Goal: Task Accomplishment & Management: Manage account settings

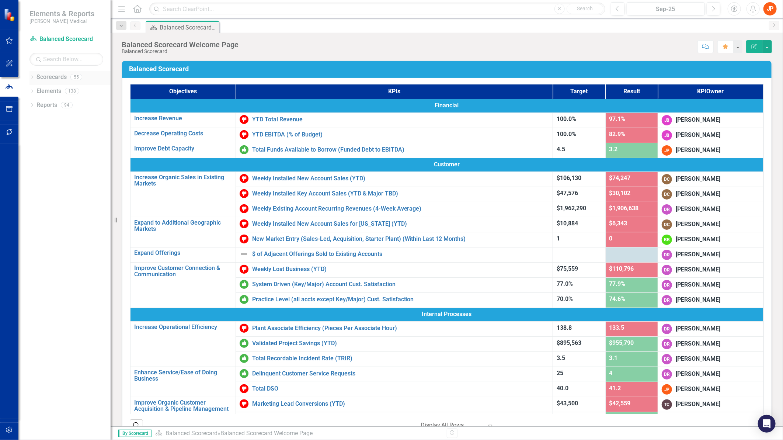
click at [32, 76] on icon "Dropdown" at bounding box center [31, 78] width 5 height 4
click at [36, 105] on icon "Dropdown" at bounding box center [36, 104] width 6 height 4
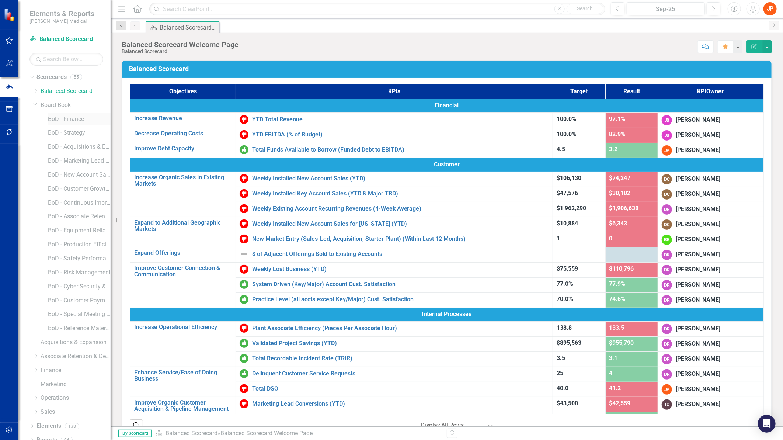
click at [65, 118] on link "BoD - Finance" at bounding box center [79, 119] width 63 height 8
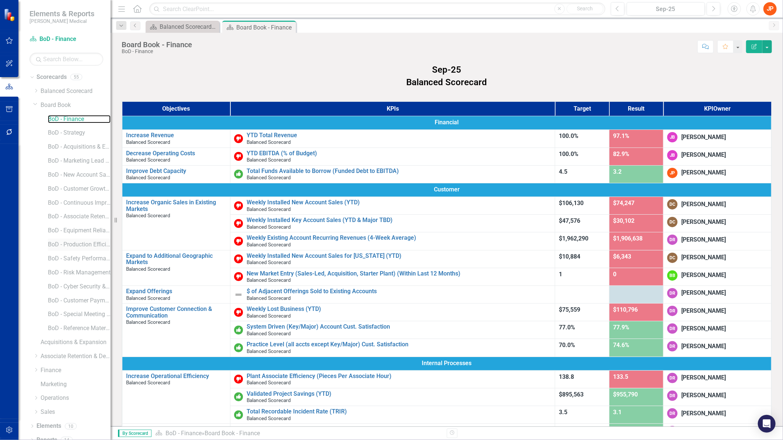
scroll to position [8, 0]
click at [61, 110] on link "BoD - Finance" at bounding box center [79, 111] width 63 height 8
click at [53, 419] on link "Elements" at bounding box center [48, 417] width 25 height 8
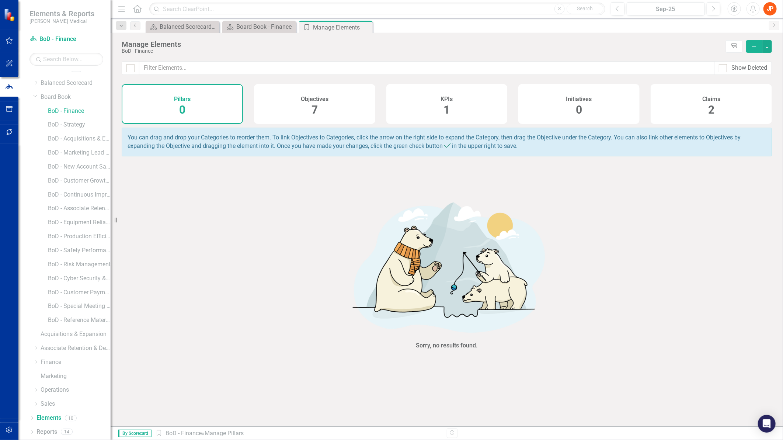
click at [315, 110] on span "7" at bounding box center [314, 109] width 6 height 13
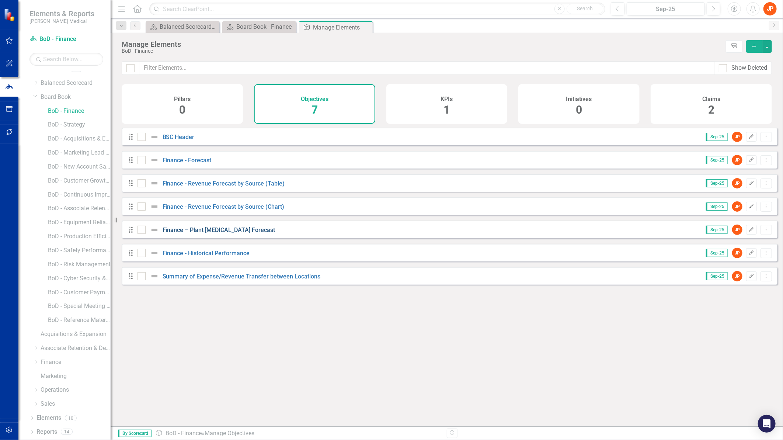
click at [216, 233] on link "Finance – Plant [MEDICAL_DATA] Forecast" at bounding box center [218, 229] width 113 height 7
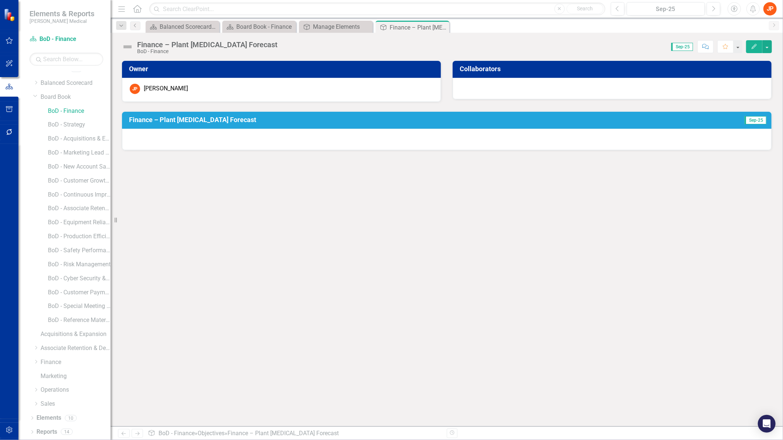
click at [286, 120] on h3 "Finance – Plant [MEDICAL_DATA] Forecast" at bounding box center [400, 119] width 542 height 7
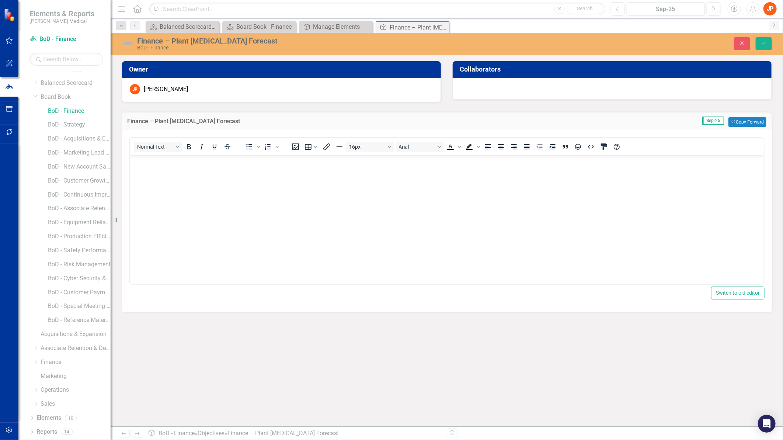
click at [305, 224] on body "Rich Text Area. Press ALT-0 for help." at bounding box center [446, 210] width 634 height 111
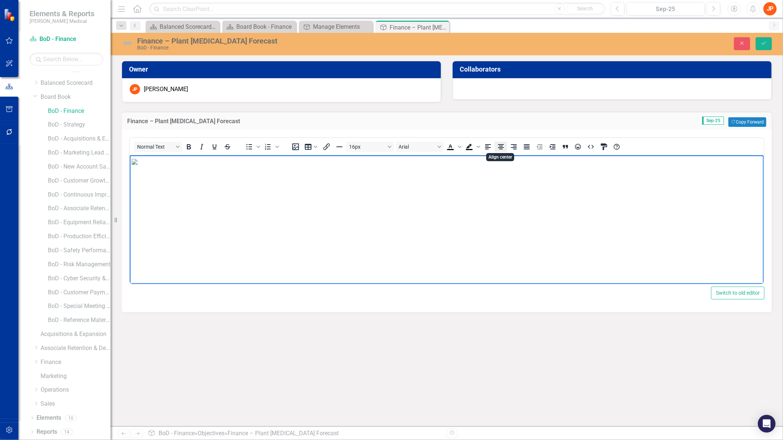
click at [501, 147] on icon "Align center" at bounding box center [500, 146] width 9 height 9
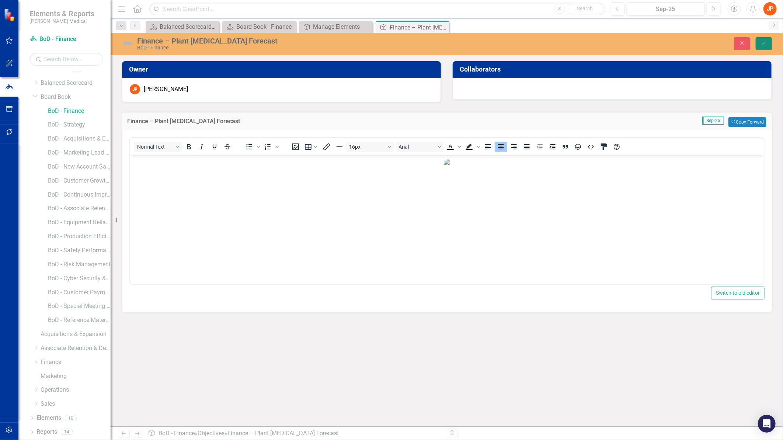
click at [765, 43] on icon "Save" at bounding box center [763, 43] width 7 height 5
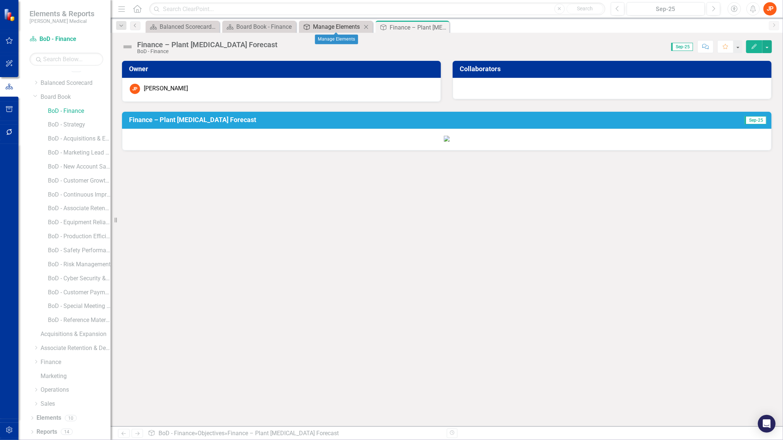
click at [335, 28] on div "Manage Elements" at bounding box center [337, 26] width 49 height 9
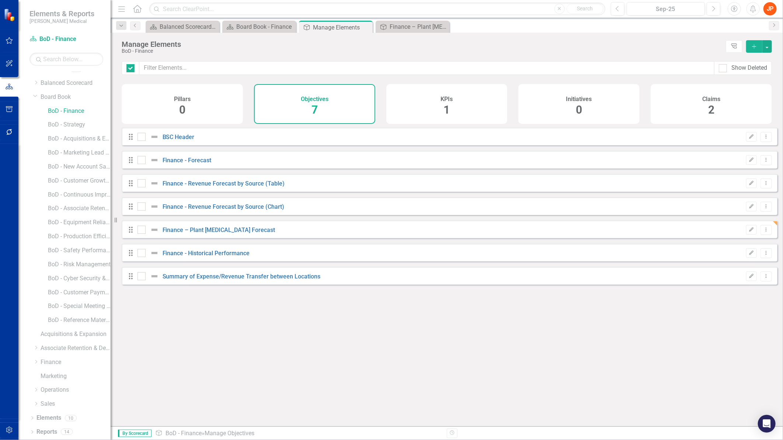
checkbox input "false"
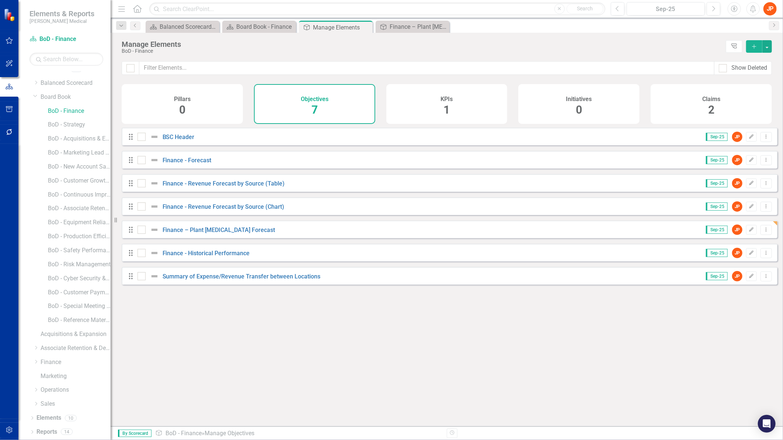
click at [448, 112] on span "1" at bounding box center [446, 109] width 6 height 13
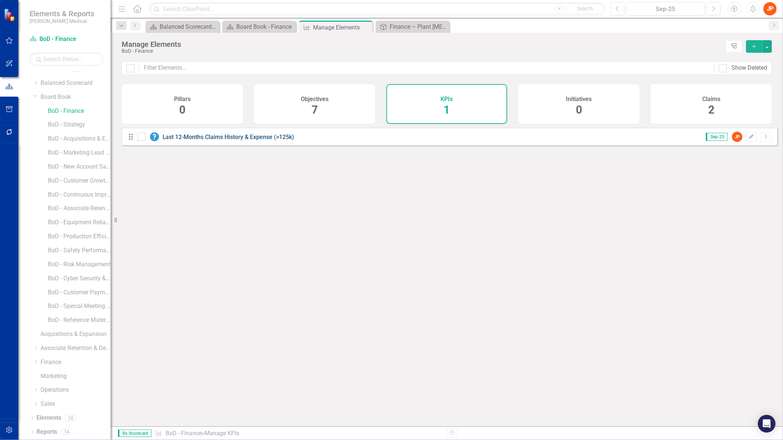
click at [215, 140] on link "Last 12-Months Claims History & Expense (>125k)" at bounding box center [228, 136] width 132 height 7
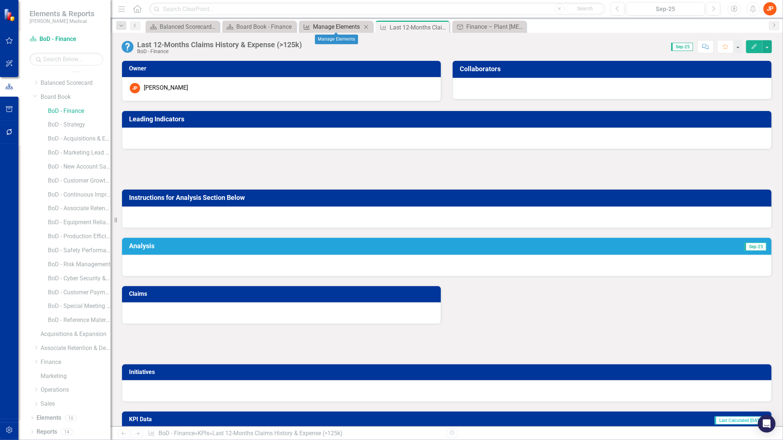
click at [343, 28] on div "Manage Elements" at bounding box center [337, 26] width 49 height 9
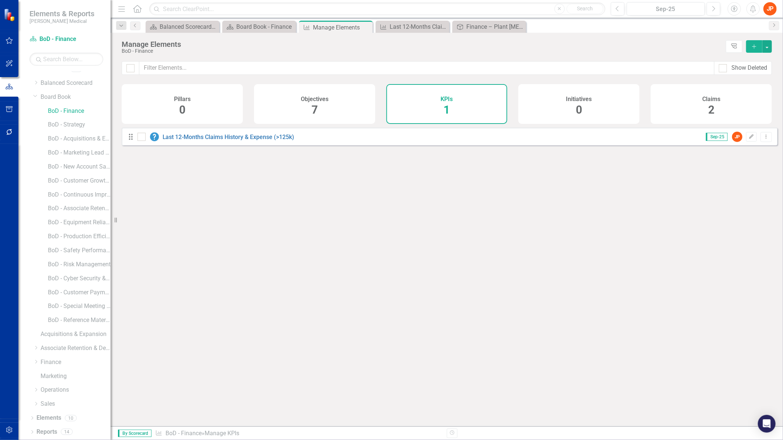
click at [713, 111] on span "2" at bounding box center [711, 109] width 6 height 13
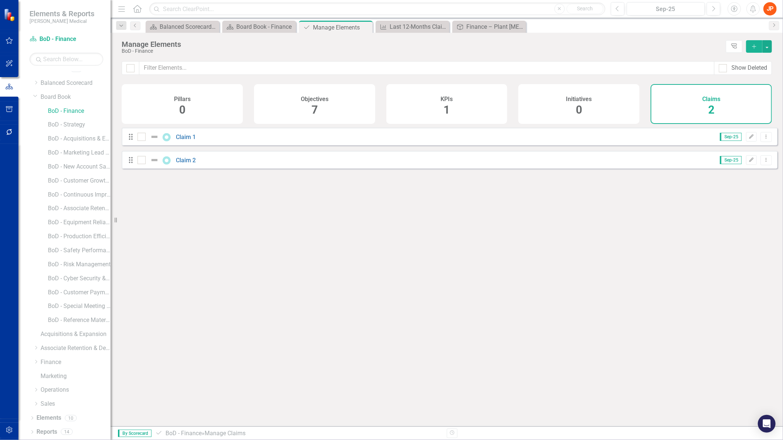
click at [314, 108] on span "7" at bounding box center [314, 109] width 6 height 13
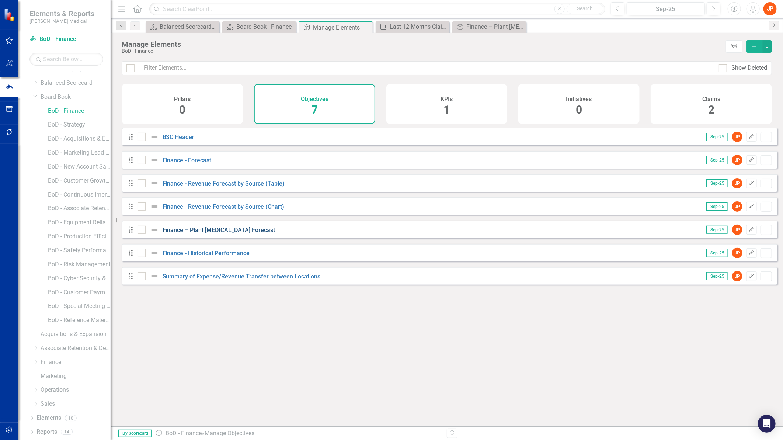
click at [234, 233] on link "Finance – Plant [MEDICAL_DATA] Forecast" at bounding box center [218, 229] width 113 height 7
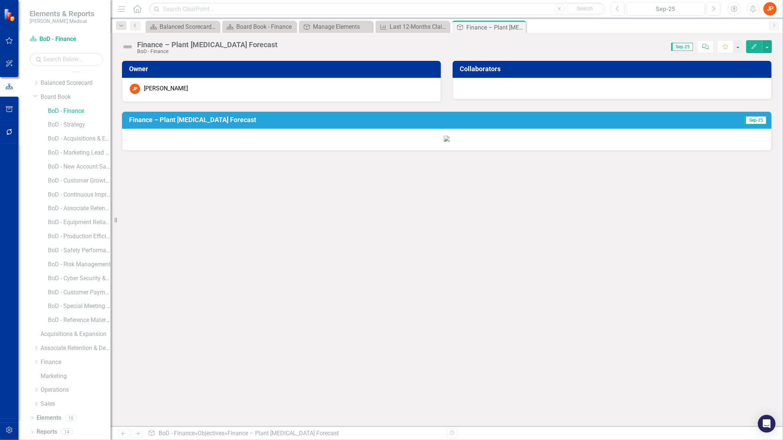
click at [752, 45] on icon "Edit" at bounding box center [754, 46] width 7 height 5
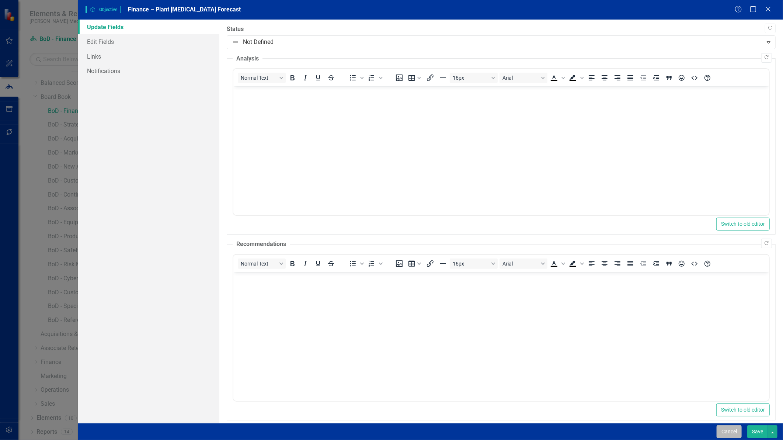
click at [730, 430] on button "Cancel" at bounding box center [728, 431] width 25 height 13
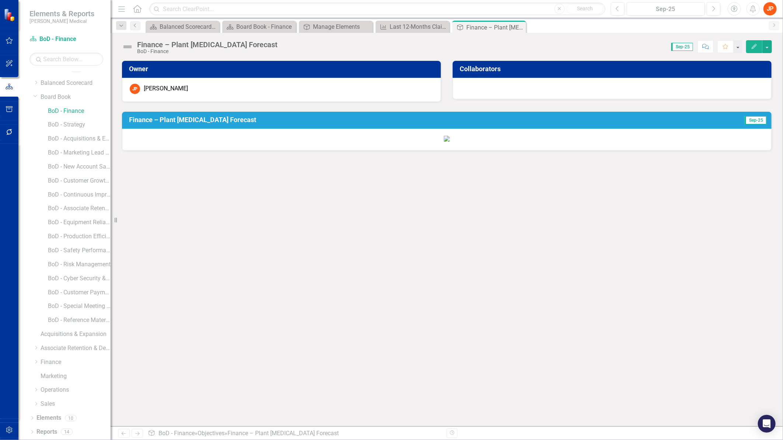
click at [450, 141] on img at bounding box center [447, 139] width 6 height 6
click at [228, 121] on h3 "Finance – Plant [MEDICAL_DATA] Forecast" at bounding box center [400, 119] width 542 height 7
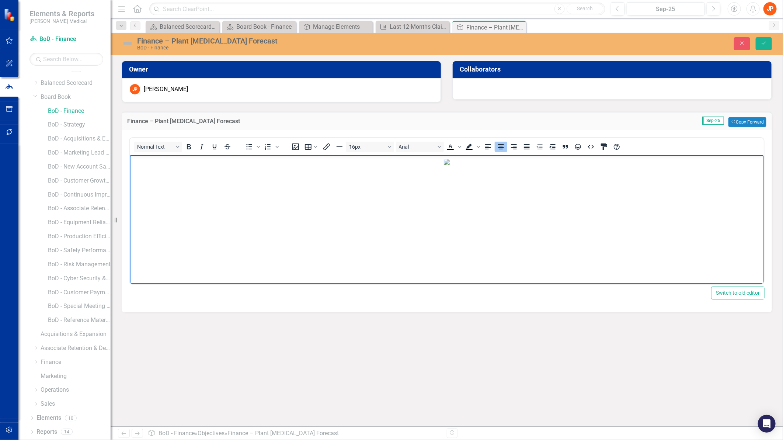
click at [443, 165] on img "Rich Text Area. Press ALT-0 for help." at bounding box center [446, 162] width 6 height 6
click at [152, 172] on body "Rich Text Area. Press ALT-0 for help." at bounding box center [446, 210] width 634 height 111
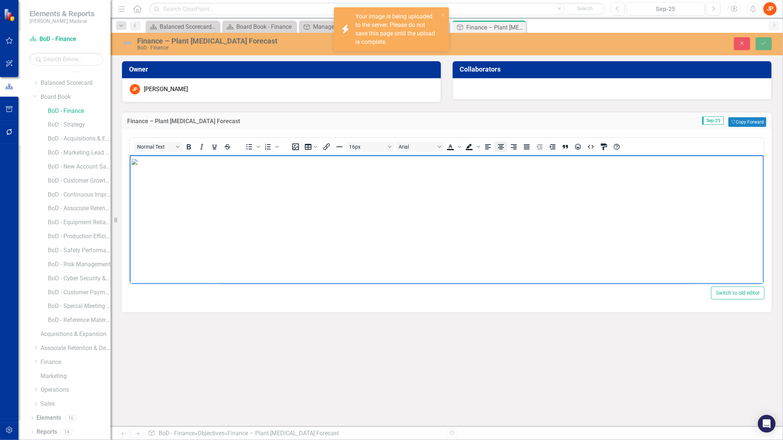
click at [500, 144] on icon "Align center" at bounding box center [500, 146] width 9 height 9
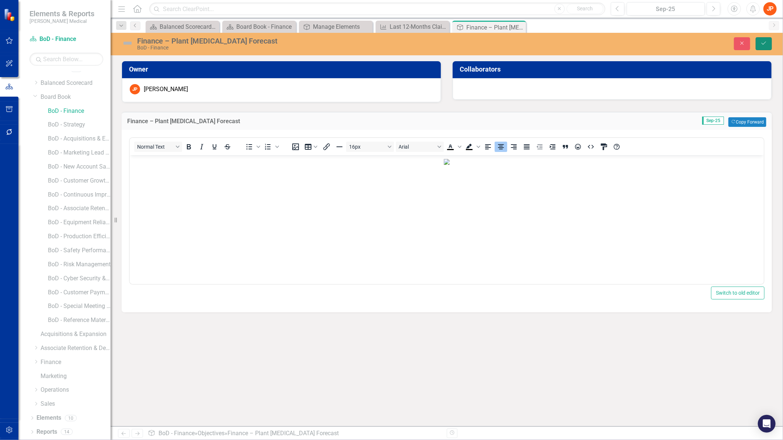
click at [764, 44] on icon "Save" at bounding box center [763, 43] width 7 height 5
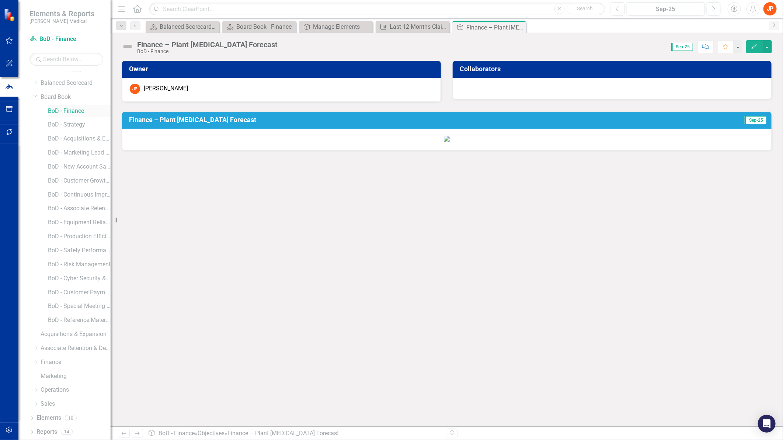
click at [78, 111] on link "BoD - Finance" at bounding box center [79, 111] width 63 height 8
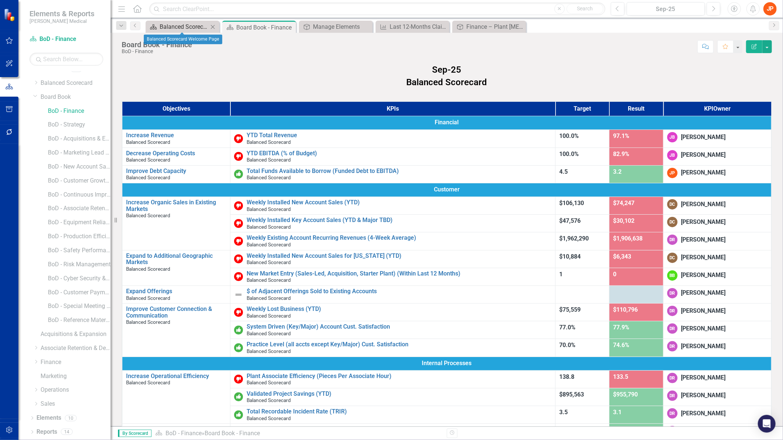
click at [196, 27] on div "Balanced Scorecard Welcome Page" at bounding box center [184, 26] width 49 height 9
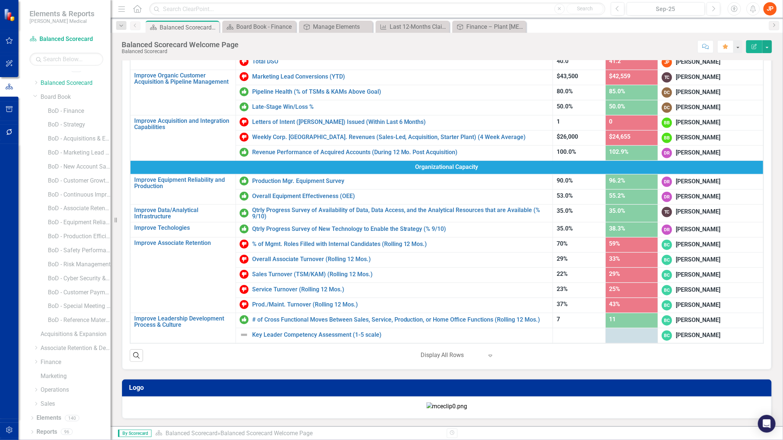
scroll to position [269, 0]
click at [265, 28] on div "Board Book - Finance" at bounding box center [260, 26] width 49 height 9
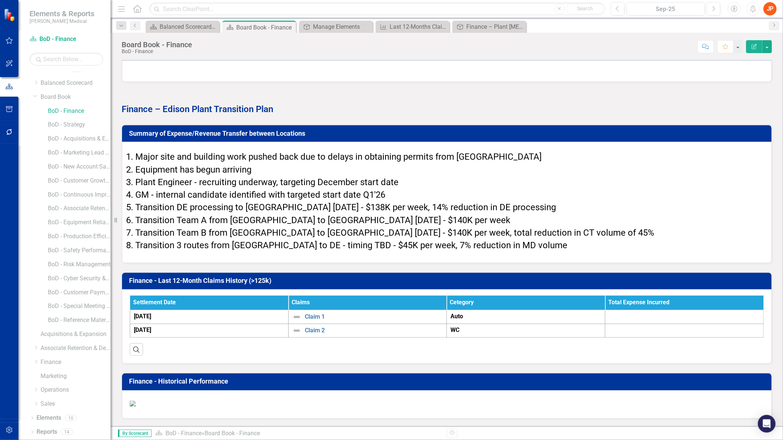
scroll to position [2456, 0]
click at [335, 56] on h3 "Finance – Plant [MEDICAL_DATA] Forecast" at bounding box center [448, 51] width 638 height 7
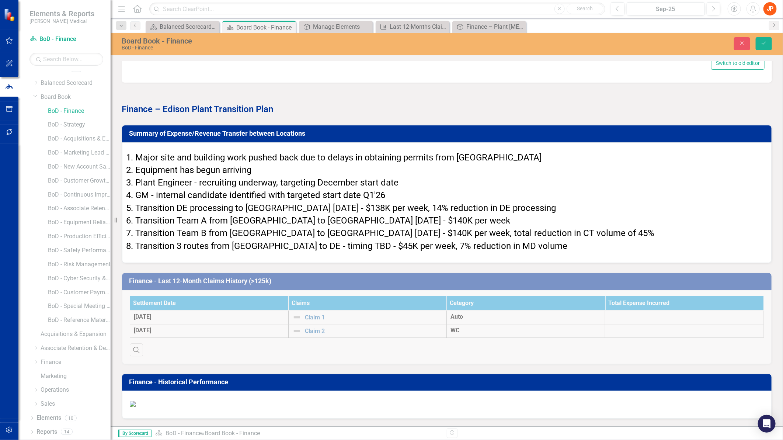
scroll to position [2415, 0]
click at [744, 42] on icon "Close" at bounding box center [741, 43] width 7 height 5
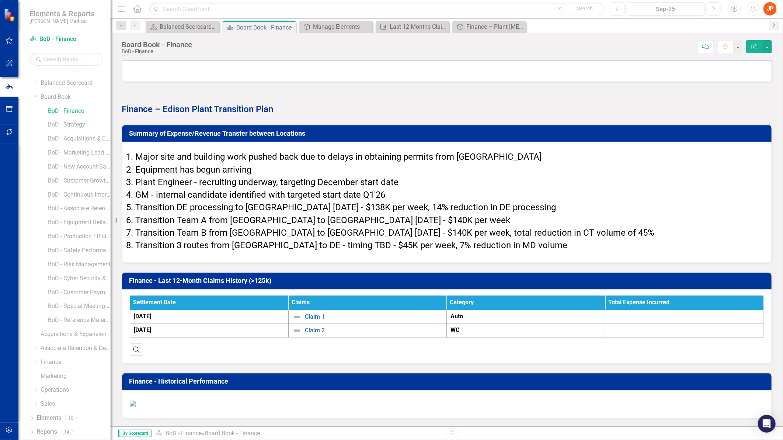
scroll to position [2456, 0]
click at [53, 417] on link "Elements" at bounding box center [48, 417] width 25 height 8
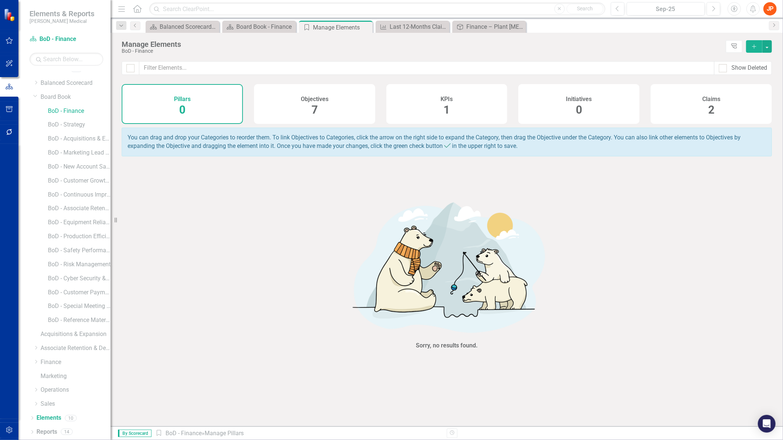
click at [314, 110] on span "7" at bounding box center [314, 109] width 6 height 13
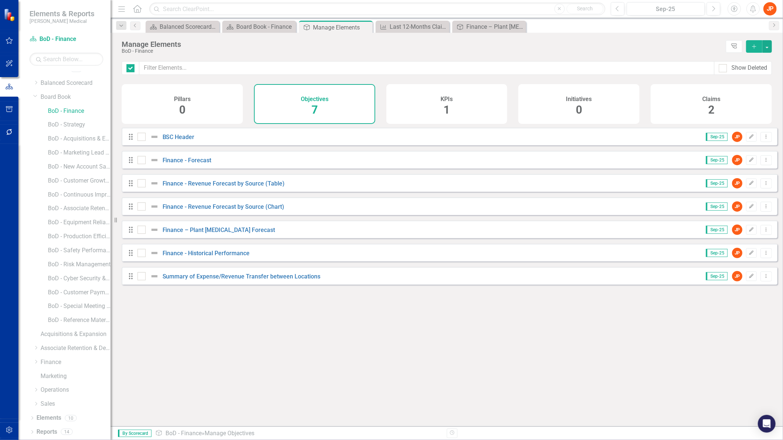
checkbox input "false"
click at [200, 233] on link "Finance – Plant [MEDICAL_DATA] Forecast" at bounding box center [218, 229] width 113 height 7
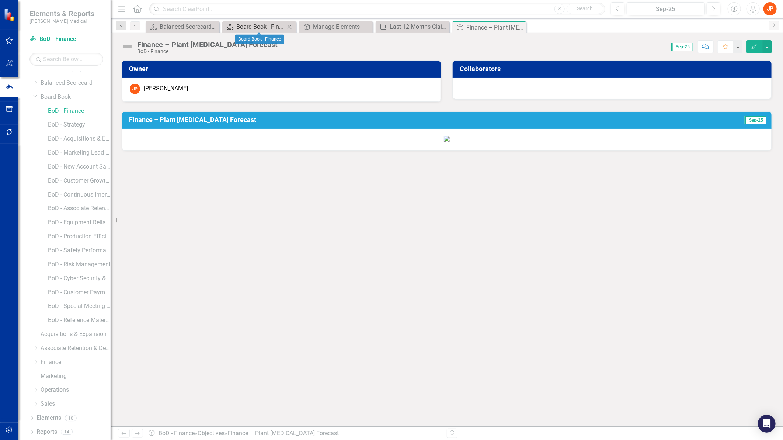
click at [249, 27] on div "Board Book - Finance" at bounding box center [260, 26] width 49 height 9
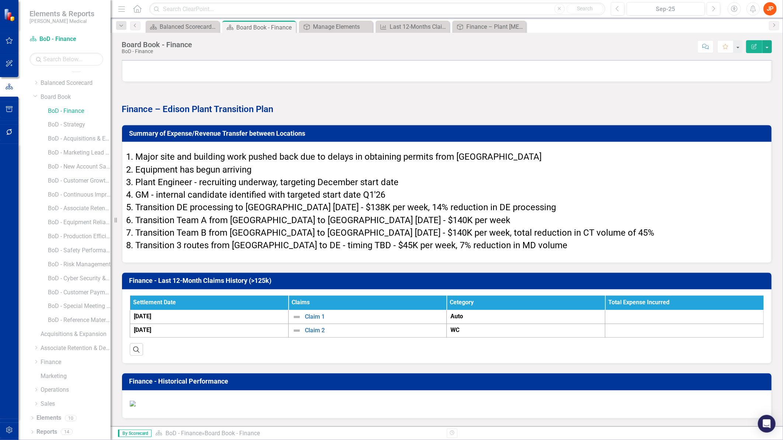
scroll to position [2661, 0]
click at [54, 418] on link "Elements" at bounding box center [48, 417] width 25 height 8
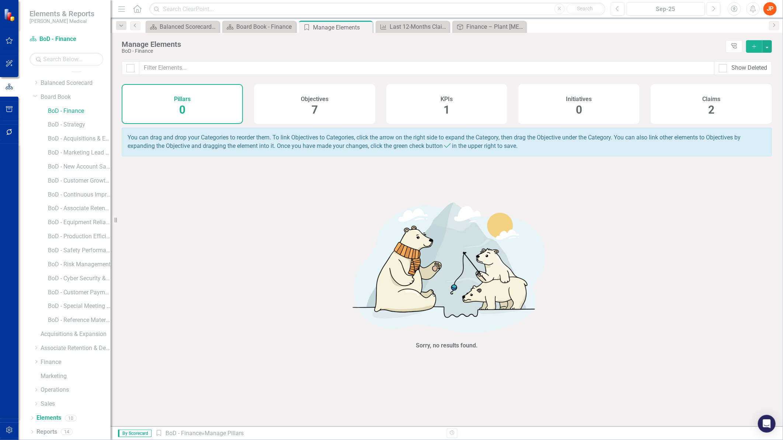
click at [312, 111] on span "7" at bounding box center [314, 109] width 6 height 13
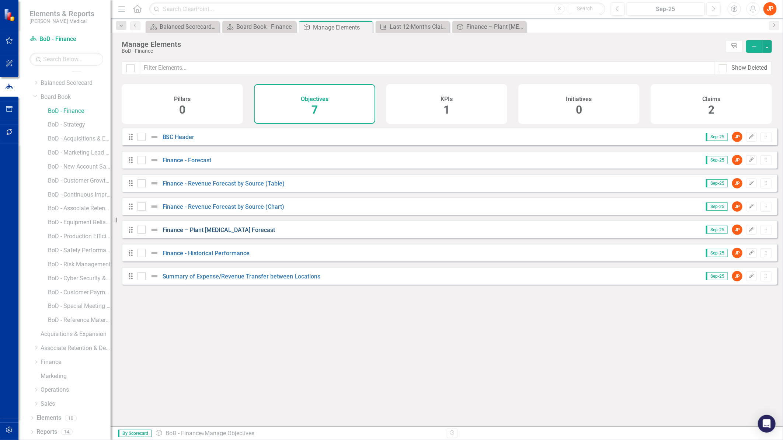
click at [224, 233] on link "Finance – Plant [MEDICAL_DATA] Forecast" at bounding box center [218, 229] width 113 height 7
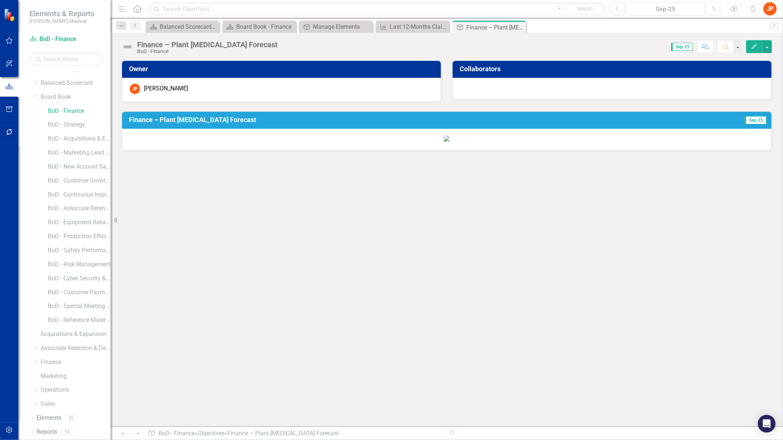
click at [753, 48] on icon "button" at bounding box center [753, 46] width 5 height 5
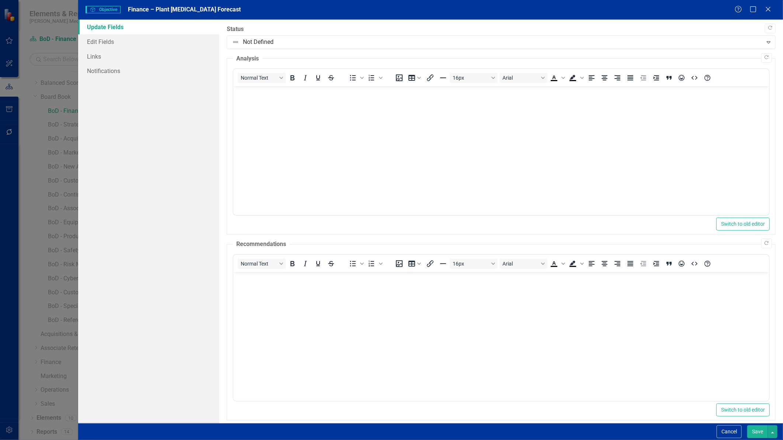
click at [761, 431] on button "Save" at bounding box center [757, 431] width 21 height 13
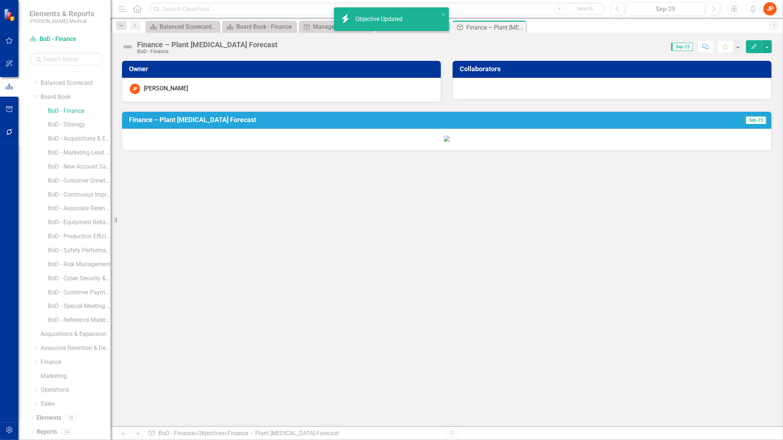
click at [274, 116] on h3 "Finance – Plant [MEDICAL_DATA] Forecast" at bounding box center [400, 119] width 542 height 7
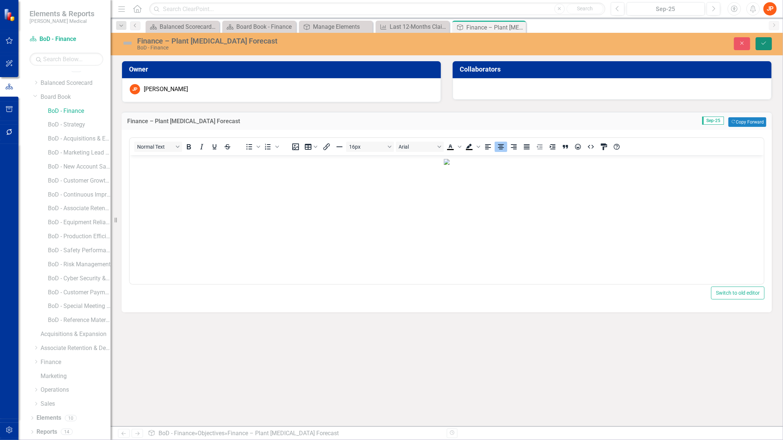
click at [766, 42] on icon "Save" at bounding box center [763, 43] width 7 height 5
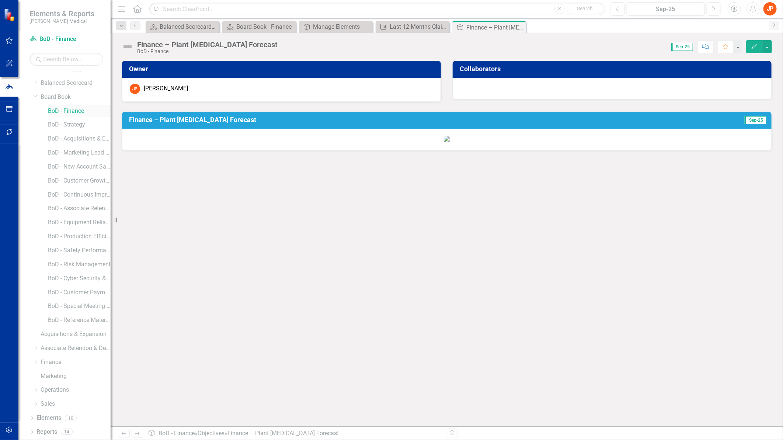
click at [75, 111] on link "BoD - Finance" at bounding box center [79, 111] width 63 height 8
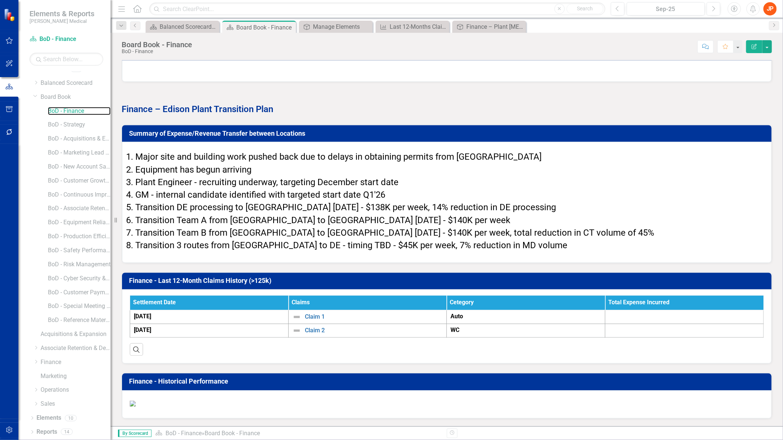
scroll to position [2661, 0]
click at [192, 176] on li "Plant Engineer - recruiting underway, targeting December start date" at bounding box center [449, 182] width 628 height 13
click at [55, 419] on link "Elements" at bounding box center [48, 417] width 25 height 8
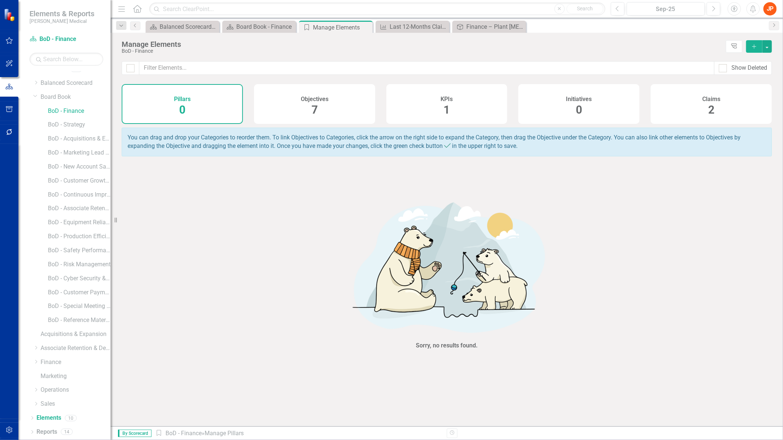
click at [307, 105] on div "Objectives 7" at bounding box center [314, 104] width 121 height 40
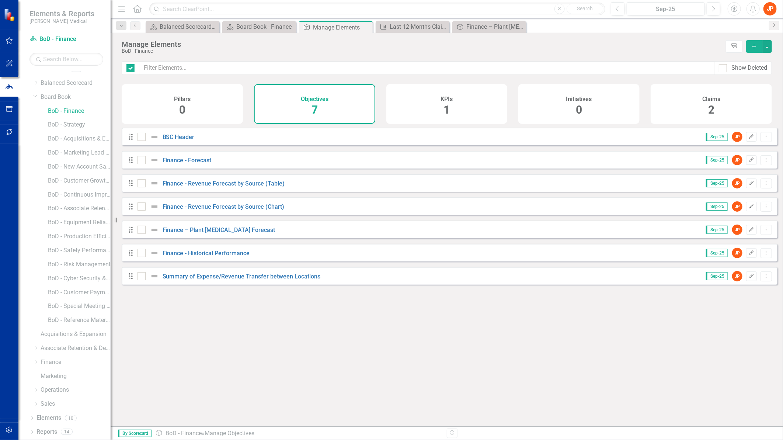
checkbox input "false"
click at [231, 280] on link "Summary of Expense/Revenue Transfer between Locations" at bounding box center [241, 276] width 158 height 7
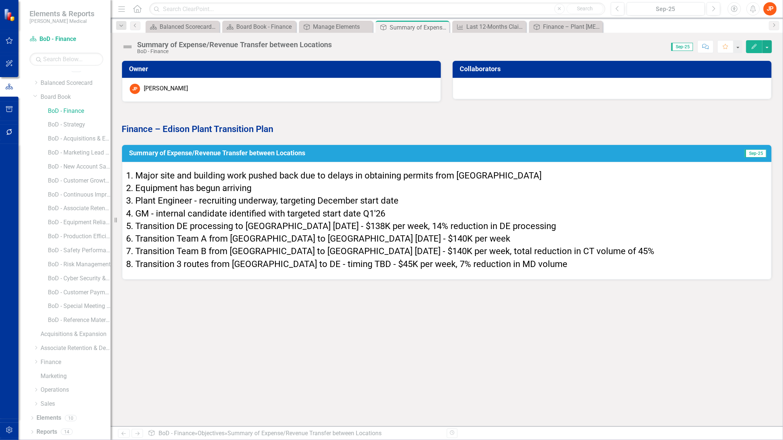
click at [215, 183] on span "Equipment has begun arriving" at bounding box center [193, 188] width 116 height 10
click at [227, 153] on h3 "Summary of Expense/Revenue Transfer between Locations" at bounding box center [412, 152] width 566 height 7
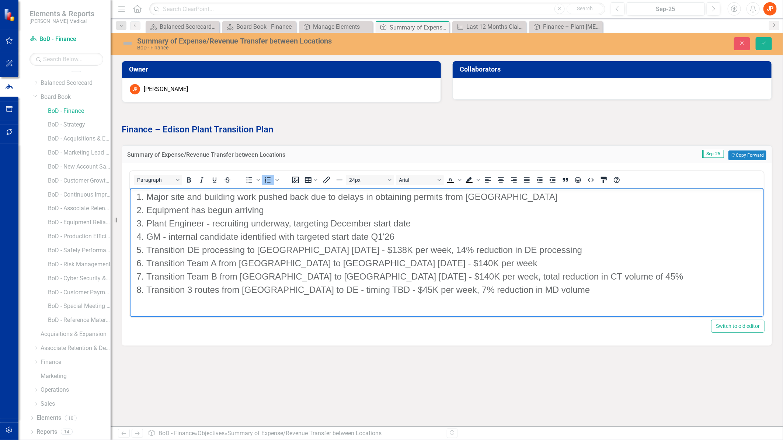
click at [209, 210] on span "Equipment has begun arriving" at bounding box center [205, 210] width 118 height 10
drag, startPoint x: 191, startPoint y: 210, endPoint x: 230, endPoint y: 209, distance: 39.5
click at [230, 209] on span "Equipment has begun arriving" at bounding box center [205, 210] width 118 height 10
click at [249, 212] on li "Equipment began arriving" at bounding box center [453, 209] width 615 height 13
click at [766, 44] on icon "Save" at bounding box center [763, 43] width 7 height 5
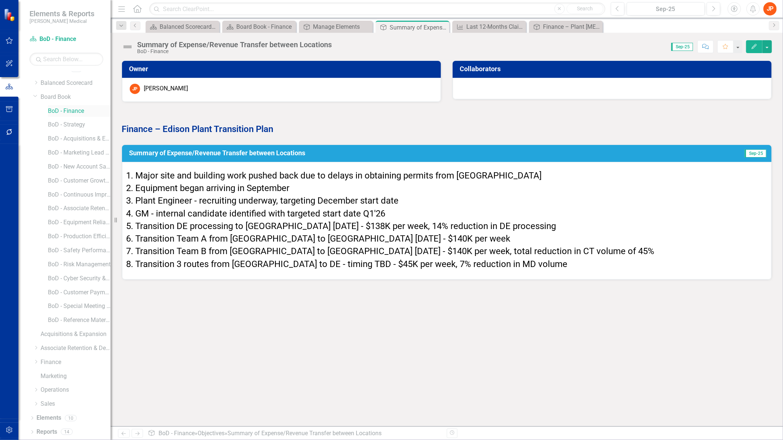
click at [73, 112] on link "BoD - Finance" at bounding box center [79, 111] width 63 height 8
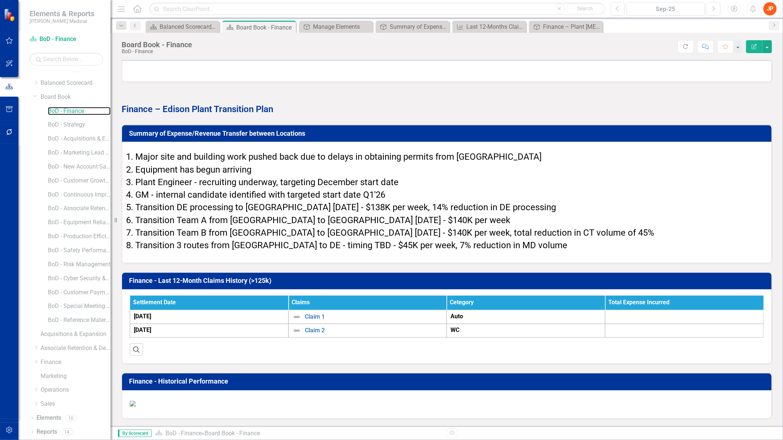
scroll to position [2866, 0]
click at [236, 378] on h3 "Finance - Historical Performance" at bounding box center [448, 381] width 638 height 7
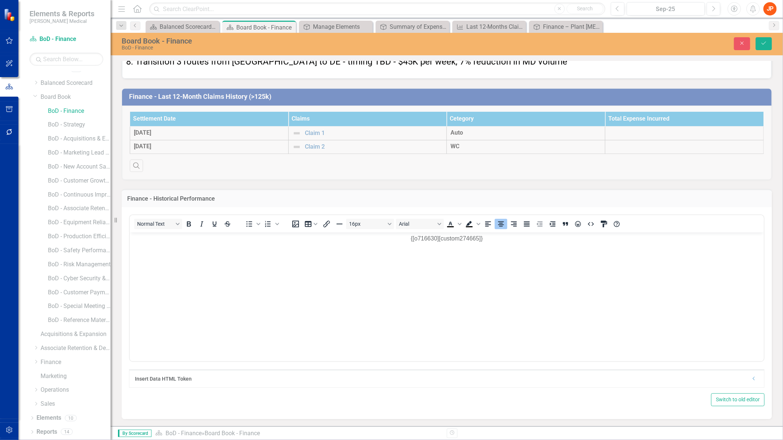
scroll to position [0, 0]
click at [739, 44] on icon "Close" at bounding box center [741, 43] width 7 height 5
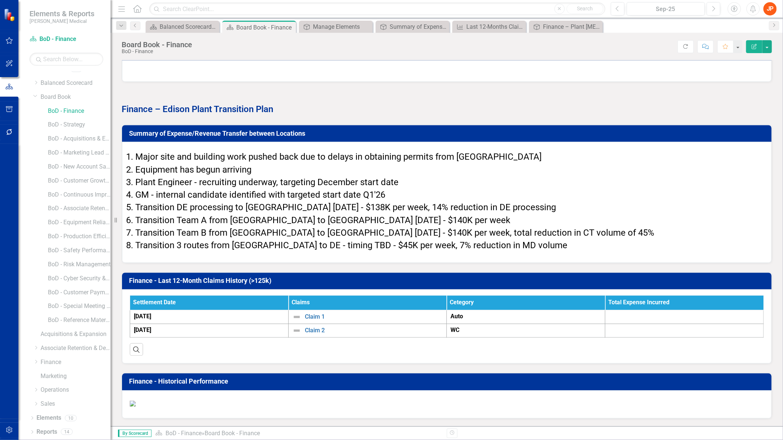
scroll to position [2866, 0]
click at [57, 418] on link "Elements" at bounding box center [48, 417] width 25 height 8
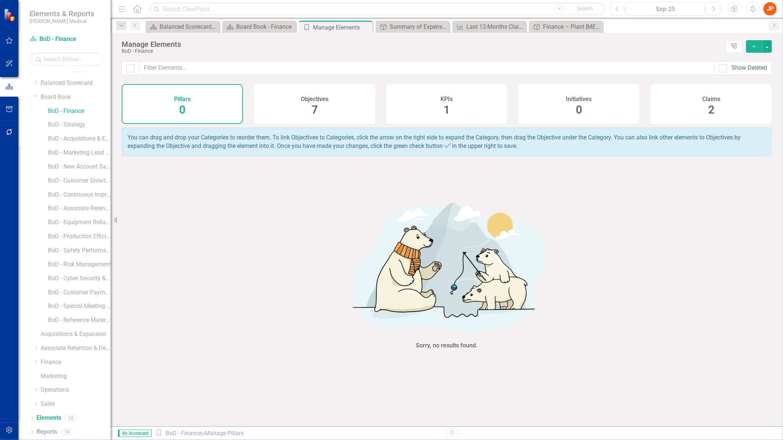
click at [315, 111] on span "7" at bounding box center [314, 109] width 6 height 13
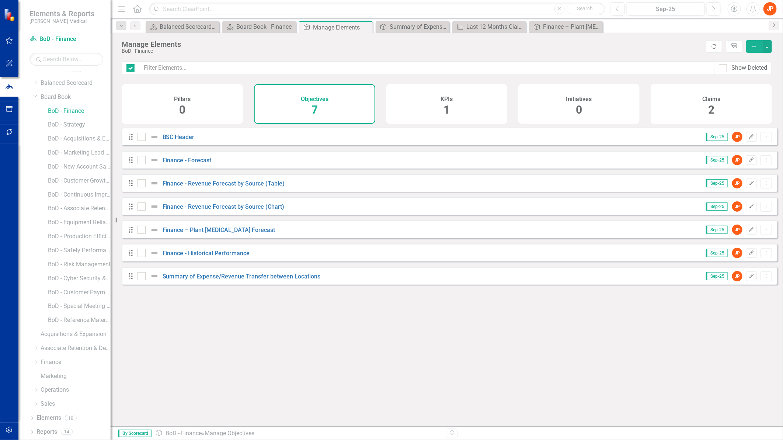
checkbox input "false"
click at [222, 256] on link "Finance - Historical Performance" at bounding box center [205, 252] width 87 height 7
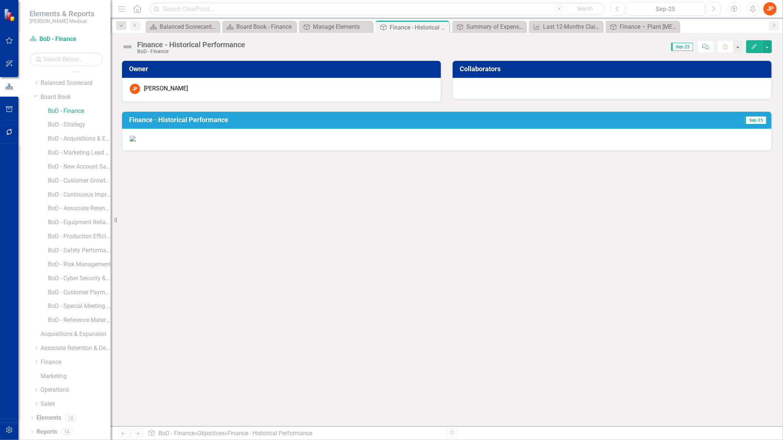
click at [752, 48] on icon "button" at bounding box center [753, 46] width 5 height 5
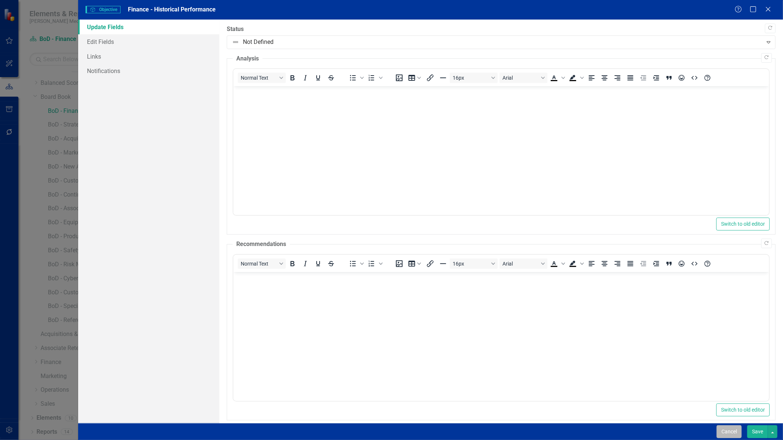
click at [731, 429] on button "Cancel" at bounding box center [728, 431] width 25 height 13
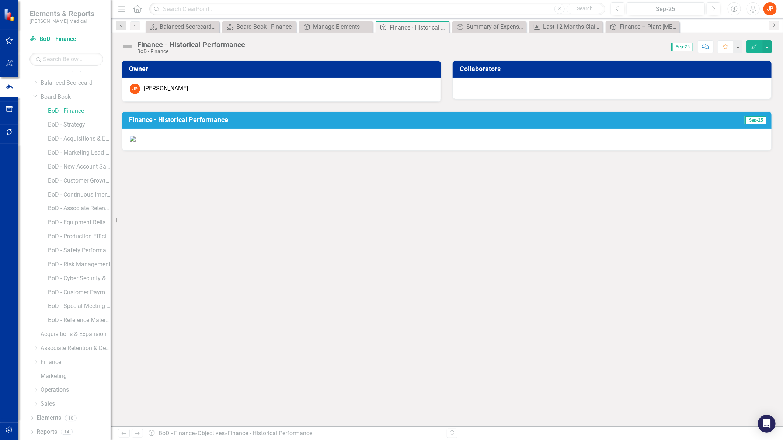
click at [254, 116] on h3 "Finance - Historical Performance" at bounding box center [389, 119] width 520 height 7
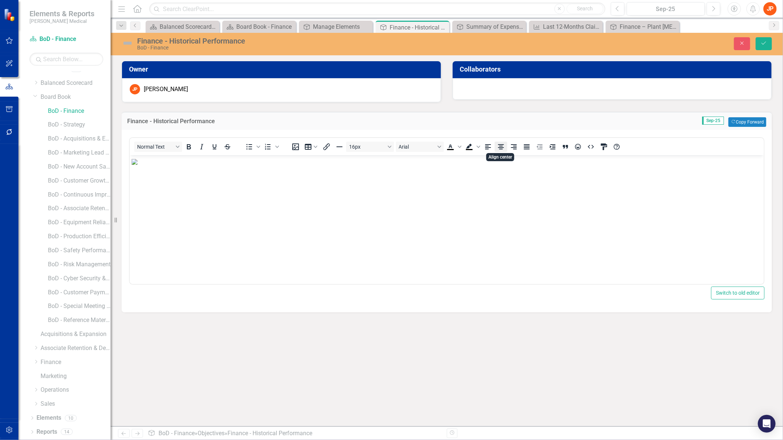
click at [502, 148] on icon "Align center" at bounding box center [500, 146] width 9 height 9
click at [767, 43] on button "Save" at bounding box center [763, 43] width 16 height 13
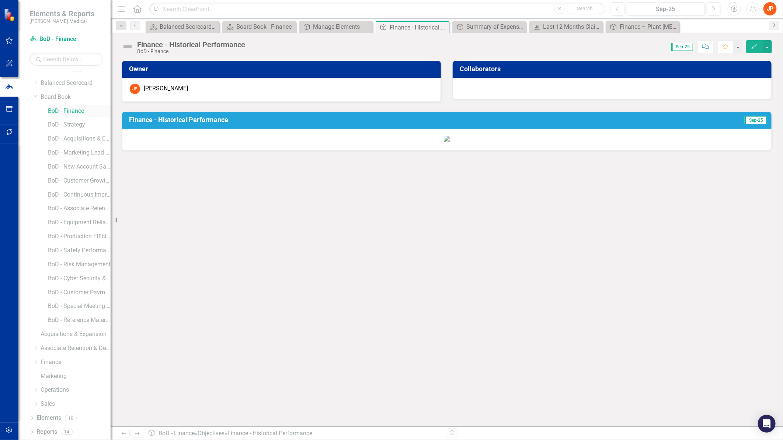
click at [76, 112] on link "BoD - Finance" at bounding box center [79, 111] width 63 height 8
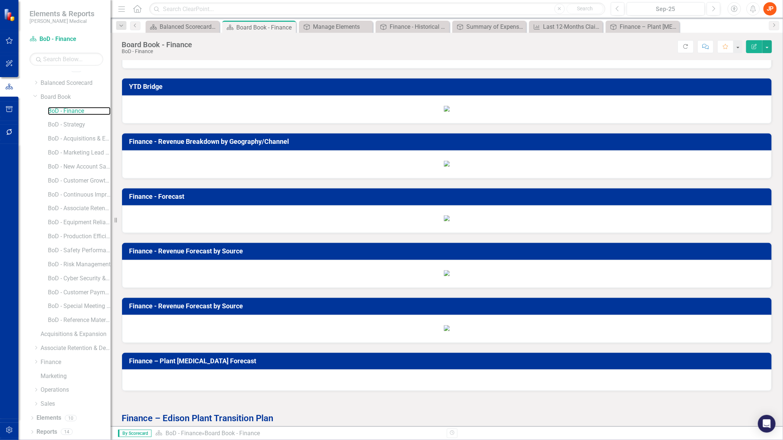
scroll to position [532, 0]
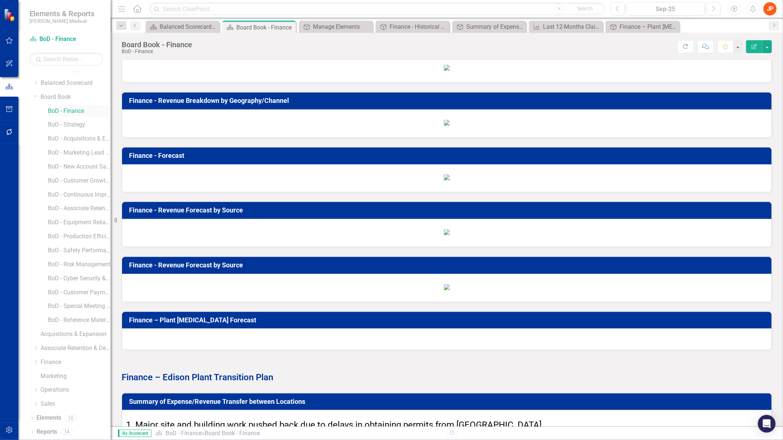
click at [74, 109] on link "BoD - Finance" at bounding box center [79, 111] width 63 height 8
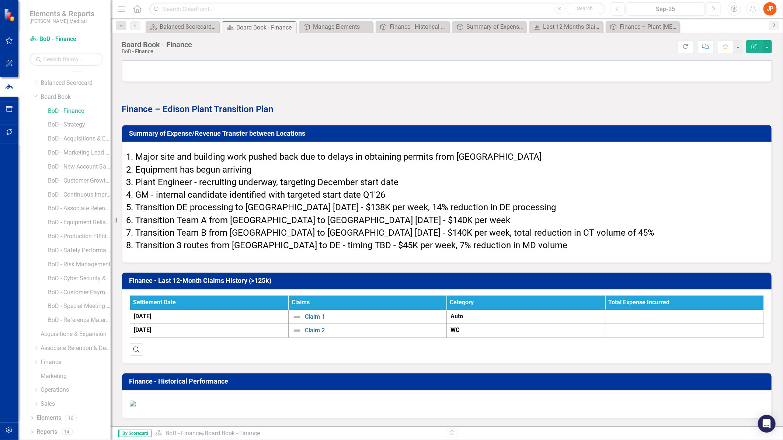
scroll to position [2538, 0]
click at [363, 176] on li "Equipment has begun arriving" at bounding box center [449, 170] width 628 height 13
click at [244, 137] on h3 "Summary of Expense/Revenue Transfer between Locations" at bounding box center [448, 133] width 638 height 7
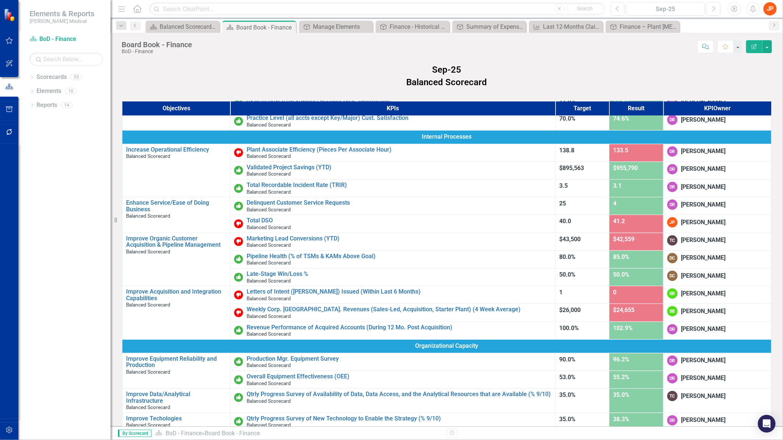
scroll to position [245, 0]
